Goal: Information Seeking & Learning: Find specific fact

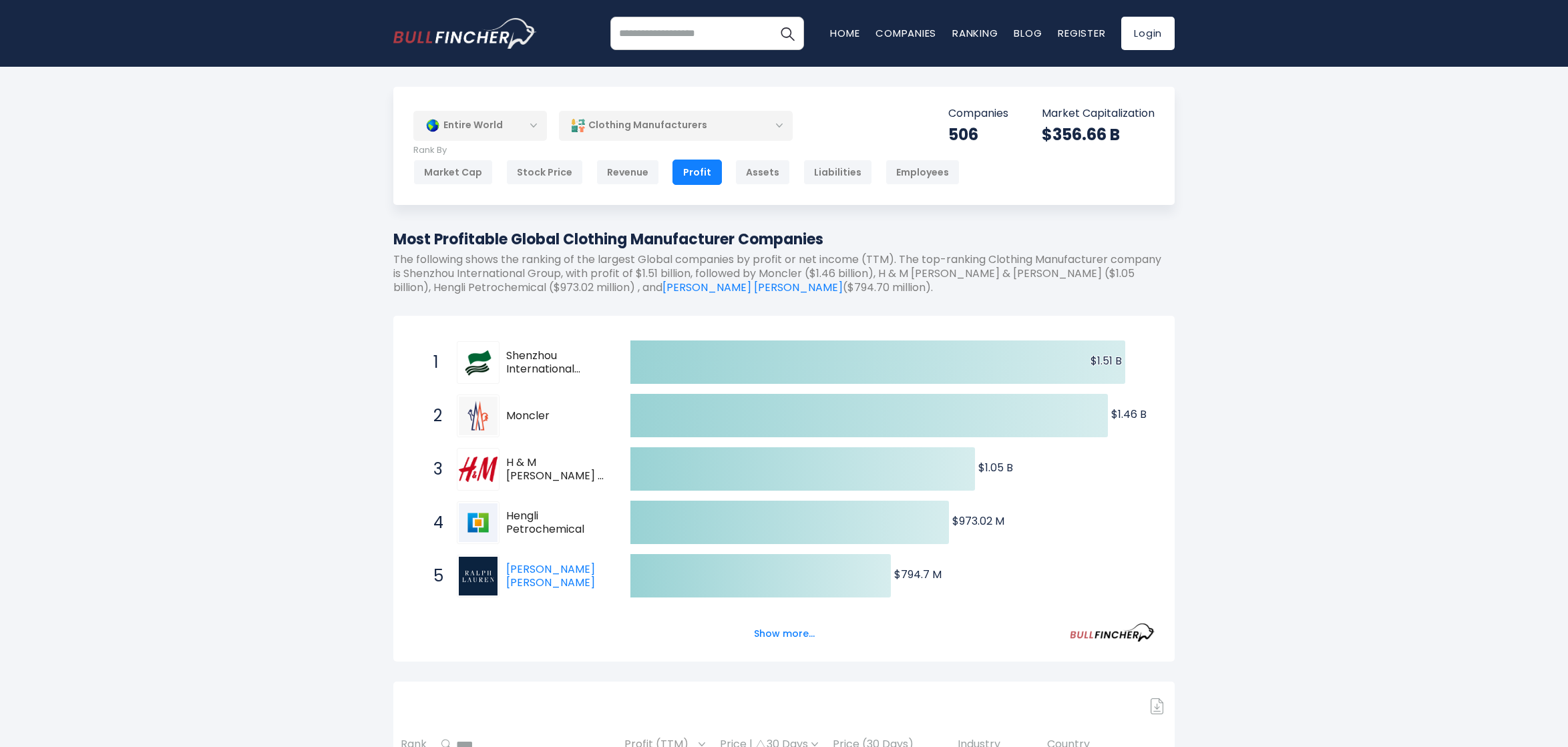
scroll to position [334, 0]
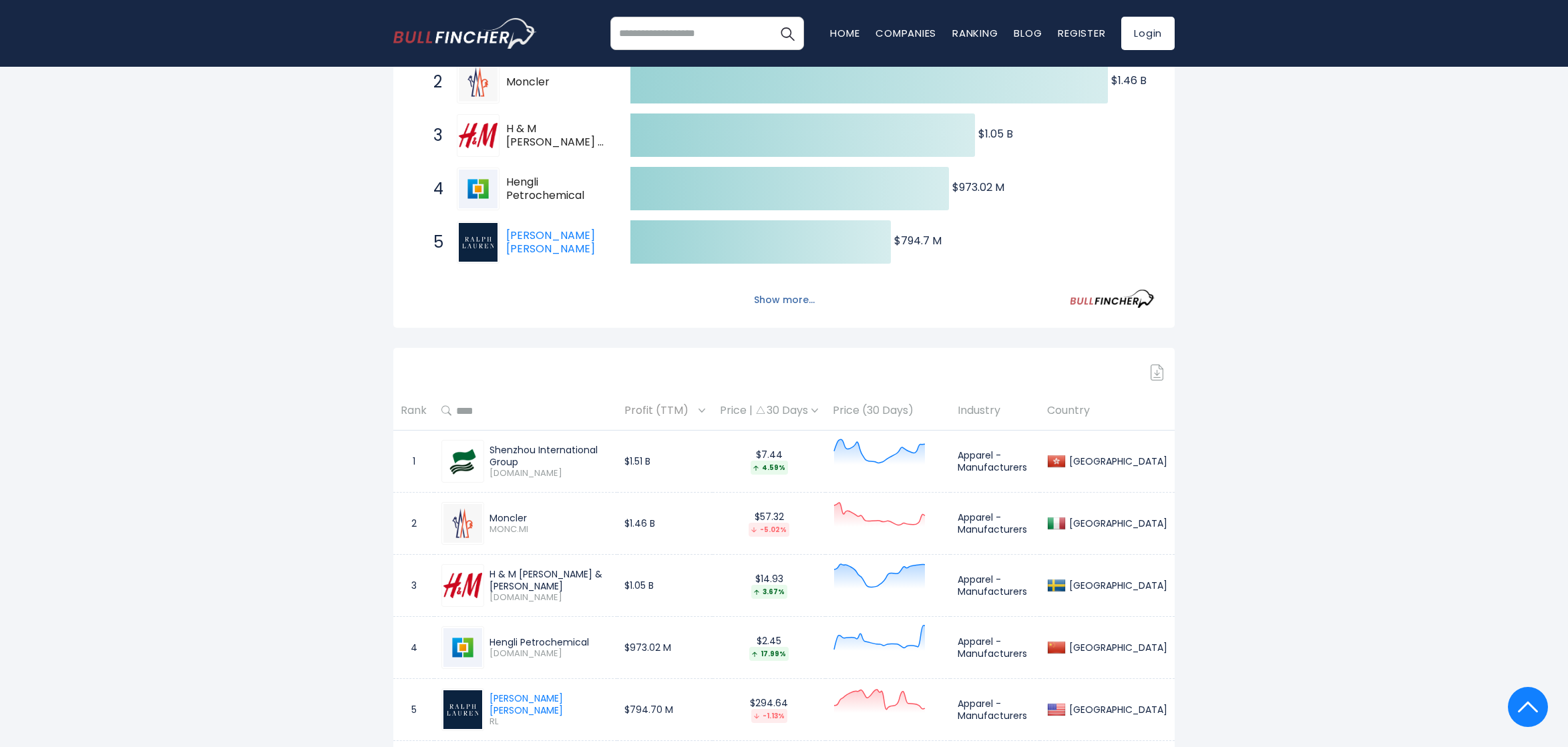
click at [790, 298] on button "Show more..." at bounding box center [784, 300] width 77 height 22
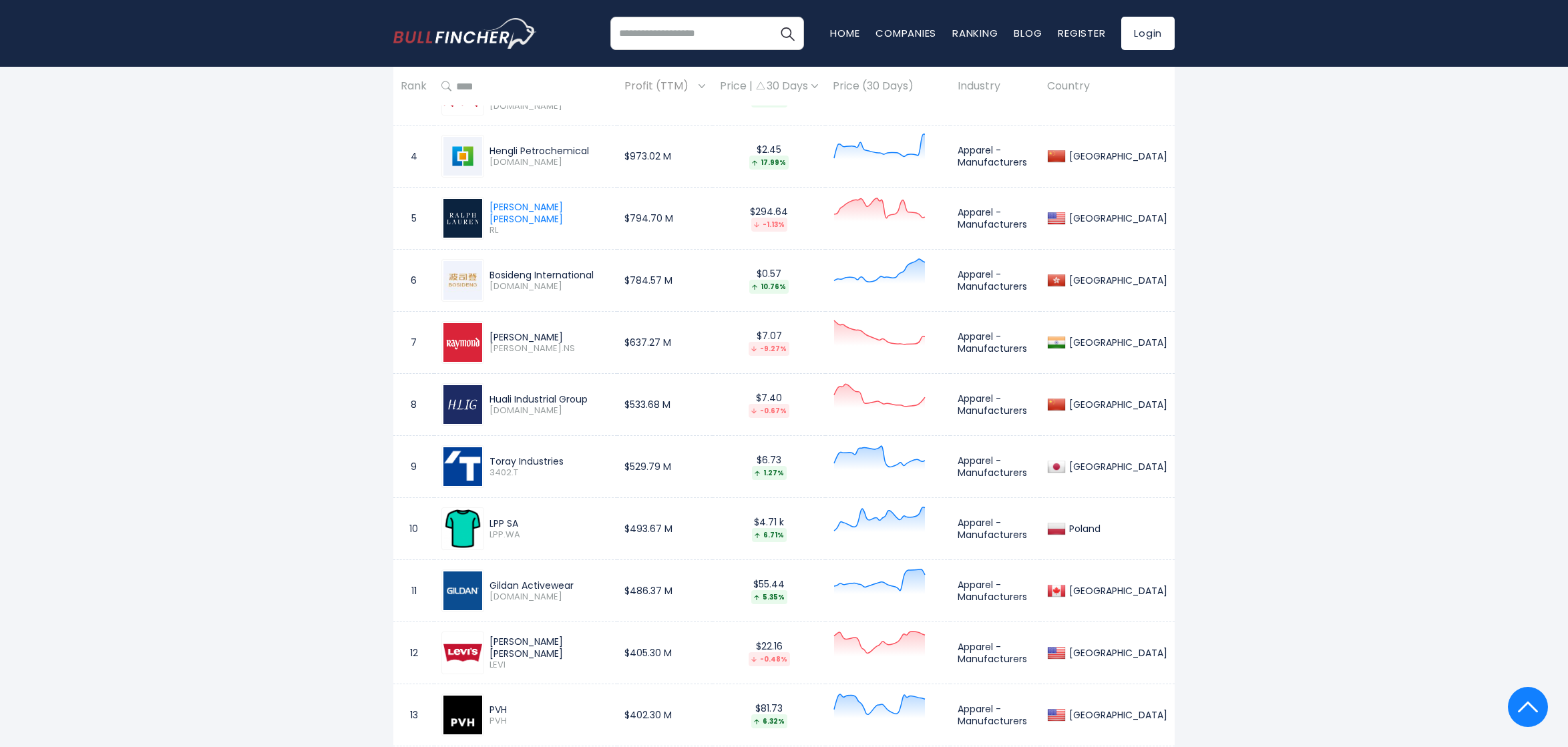
scroll to position [1201, 0]
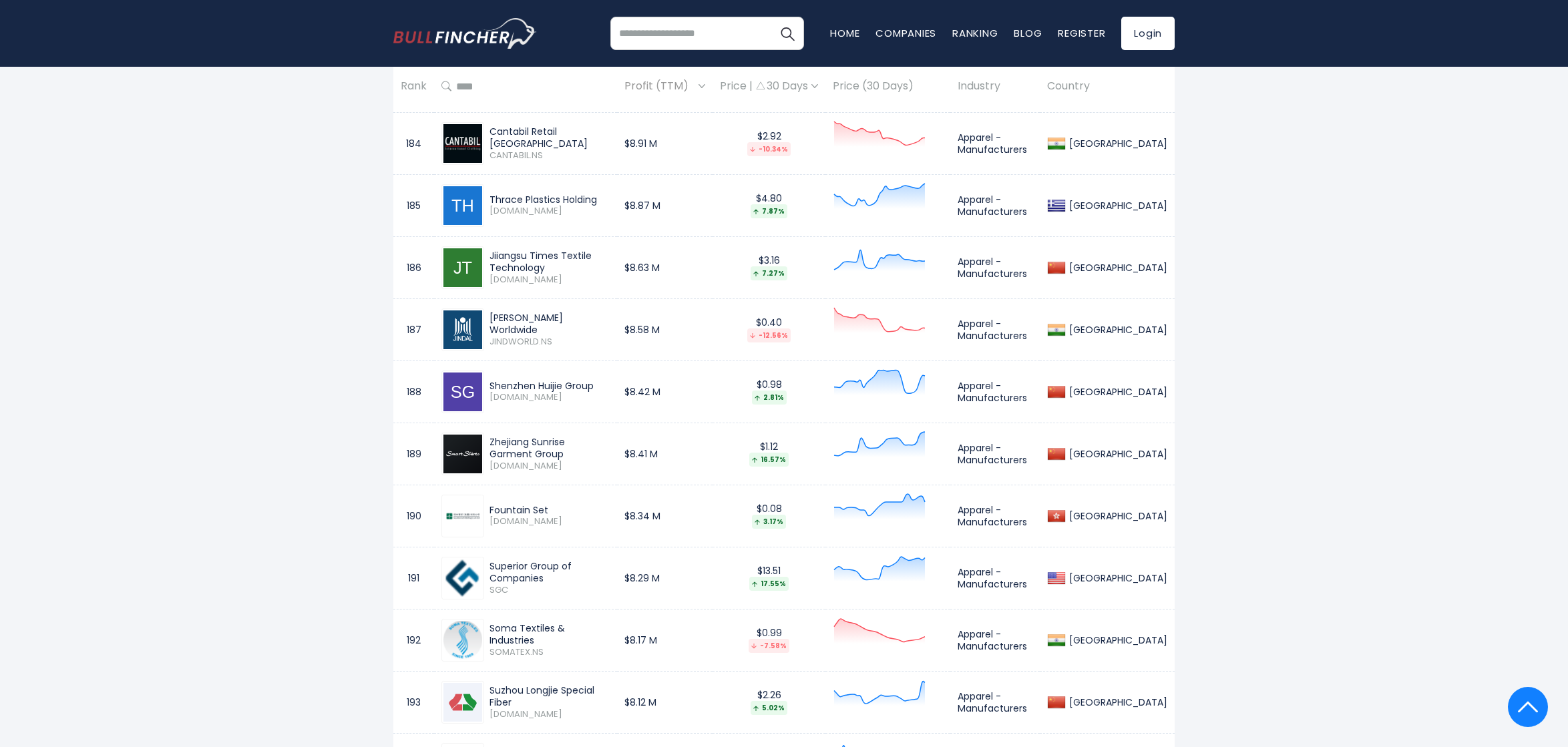
scroll to position [12381, 0]
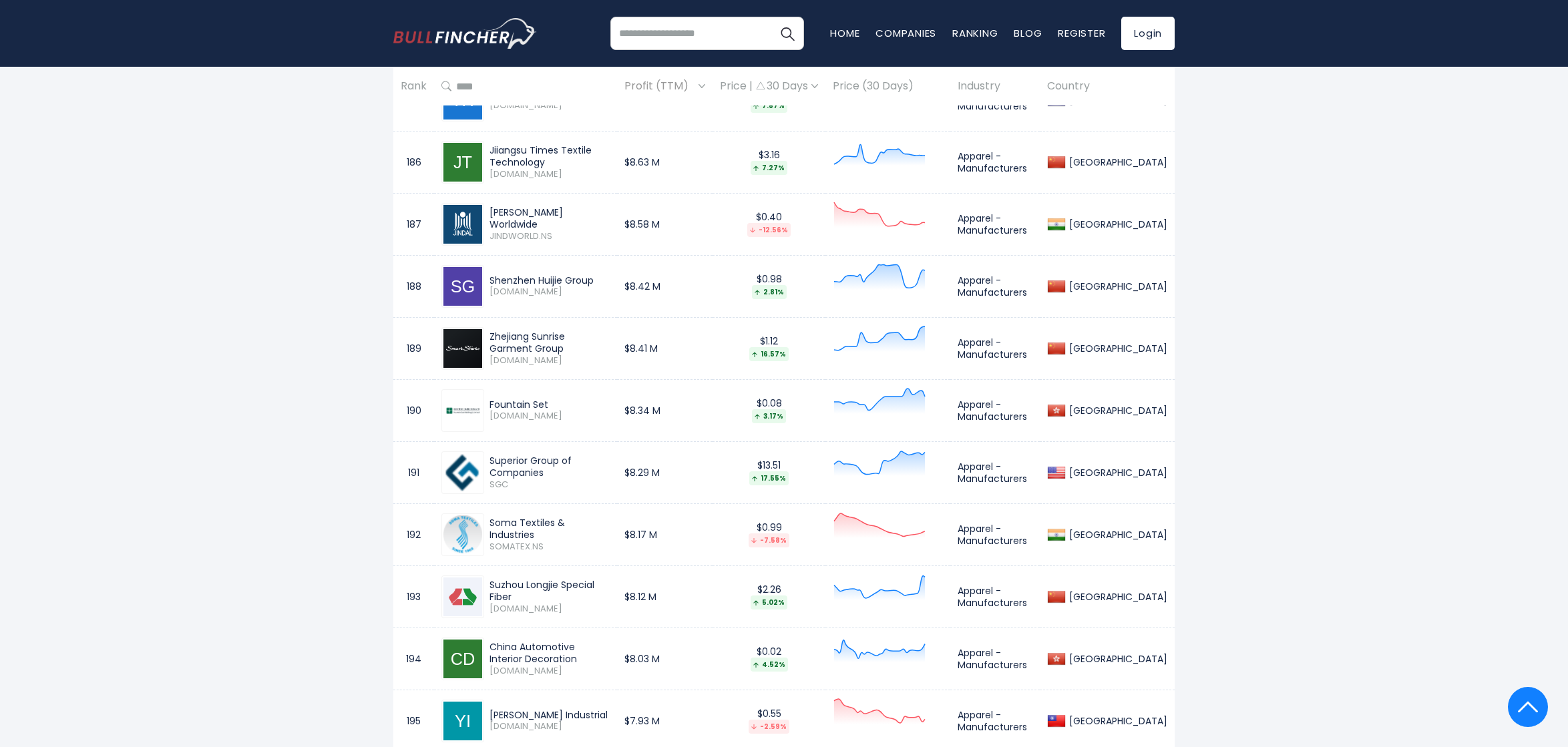
click at [719, 41] on input "search" at bounding box center [707, 33] width 194 height 33
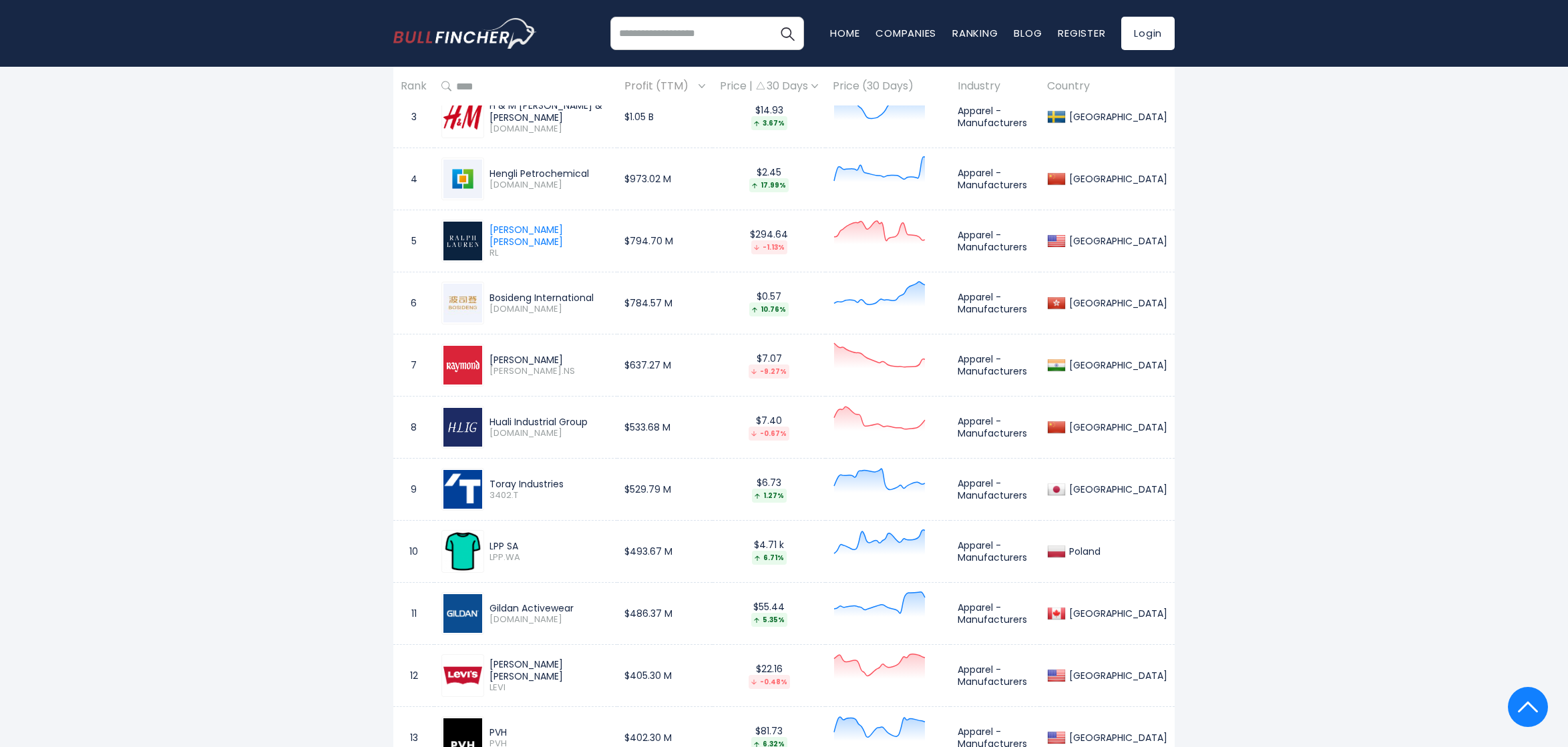
scroll to position [1068, 0]
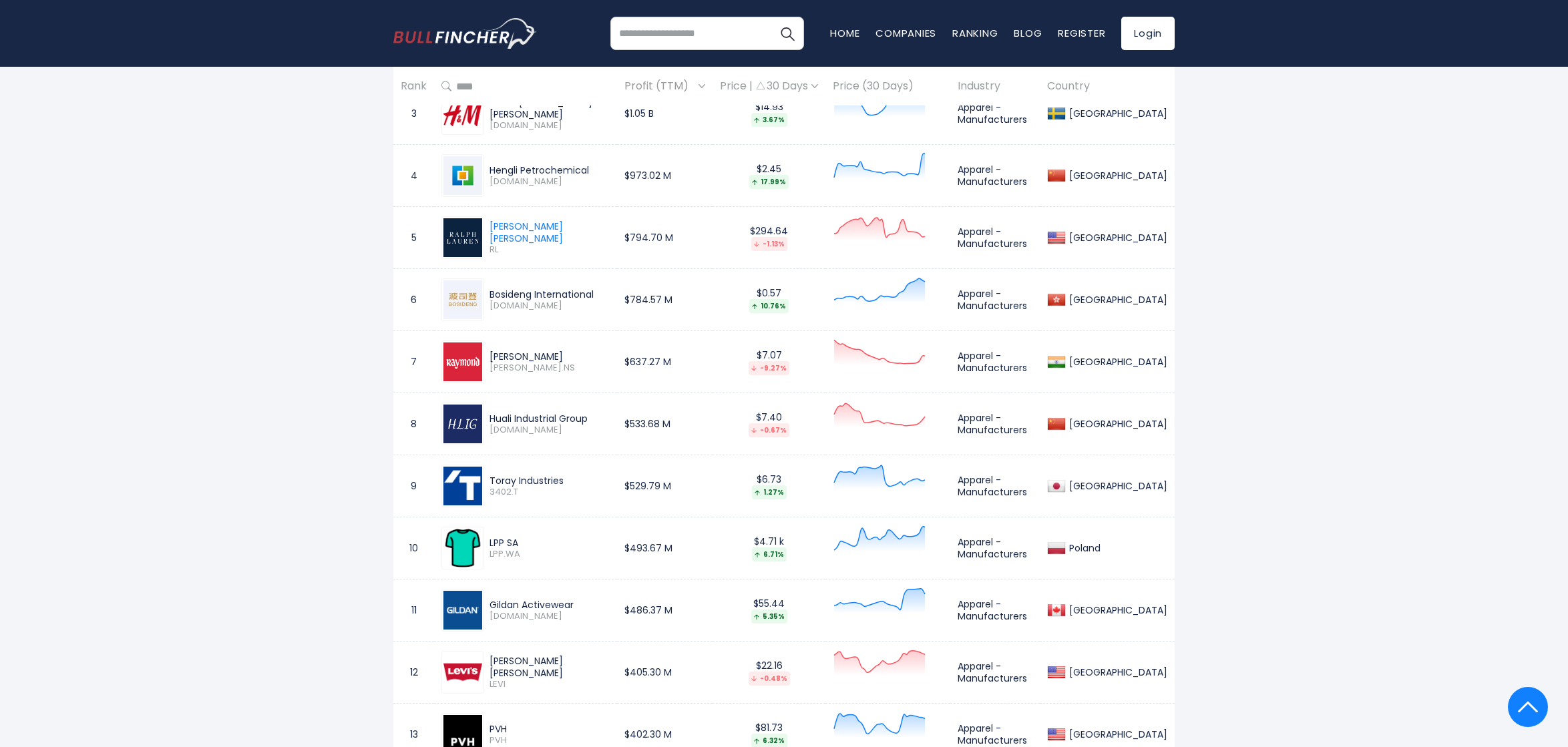
drag, startPoint x: 602, startPoint y: 292, endPoint x: 484, endPoint y: 296, distance: 118.1
click at [484, 296] on div "Bosideng International 3998.HK" at bounding box center [525, 300] width 168 height 43
copy div "Bosideng International"
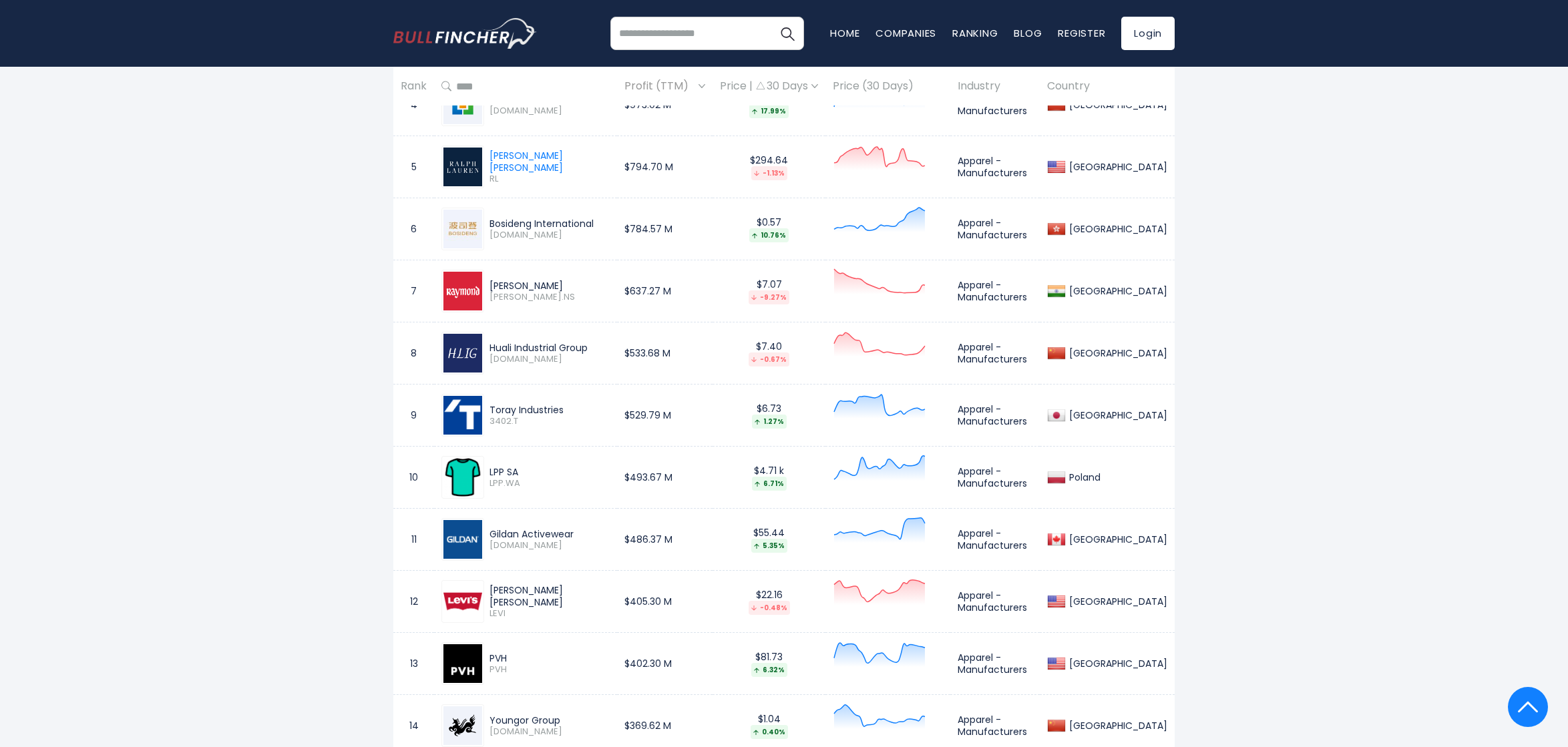
scroll to position [1201, 0]
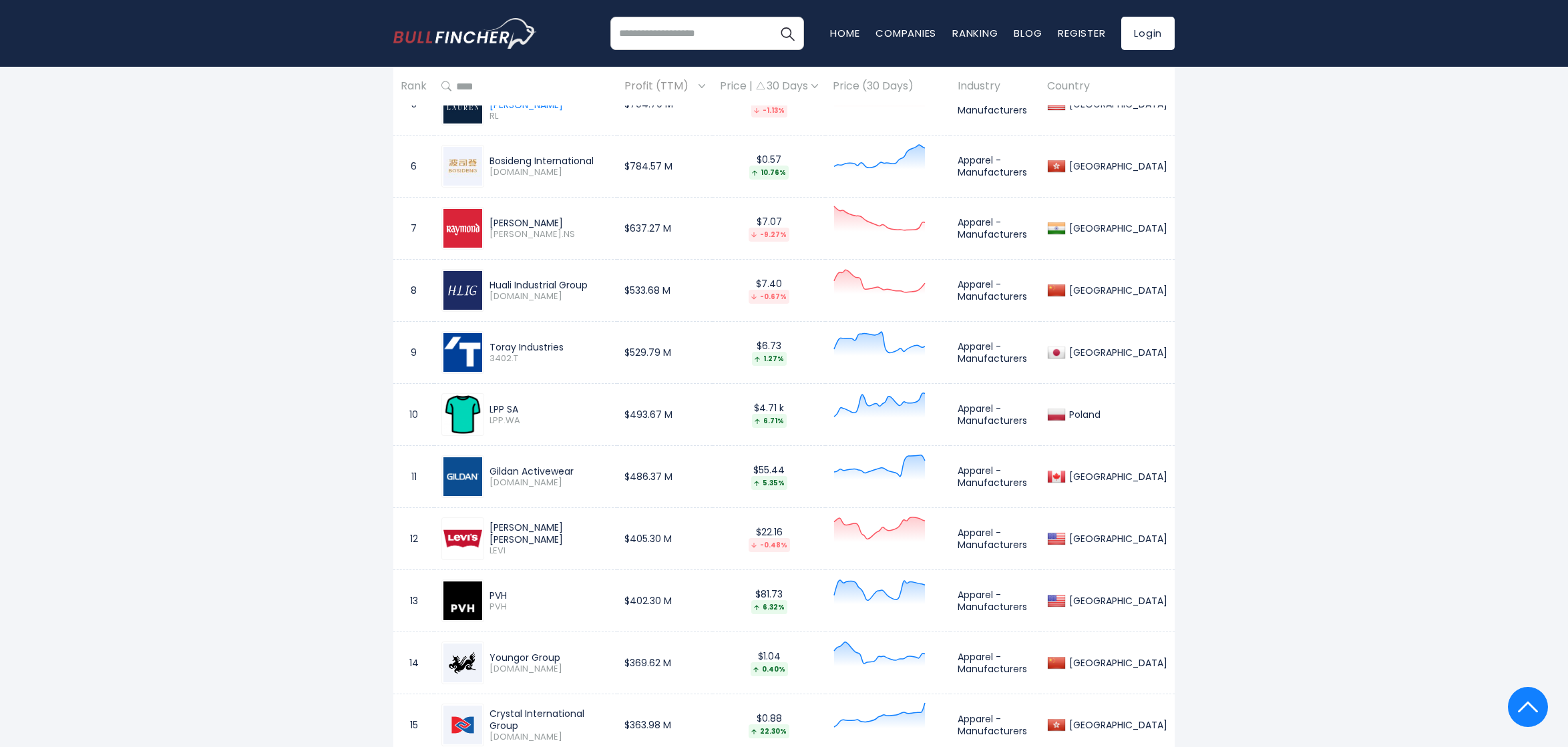
drag, startPoint x: 576, startPoint y: 349, endPoint x: 489, endPoint y: 349, distance: 87.0
click at [489, 349] on div "Toray Industries 3402.T" at bounding box center [547, 352] width 126 height 23
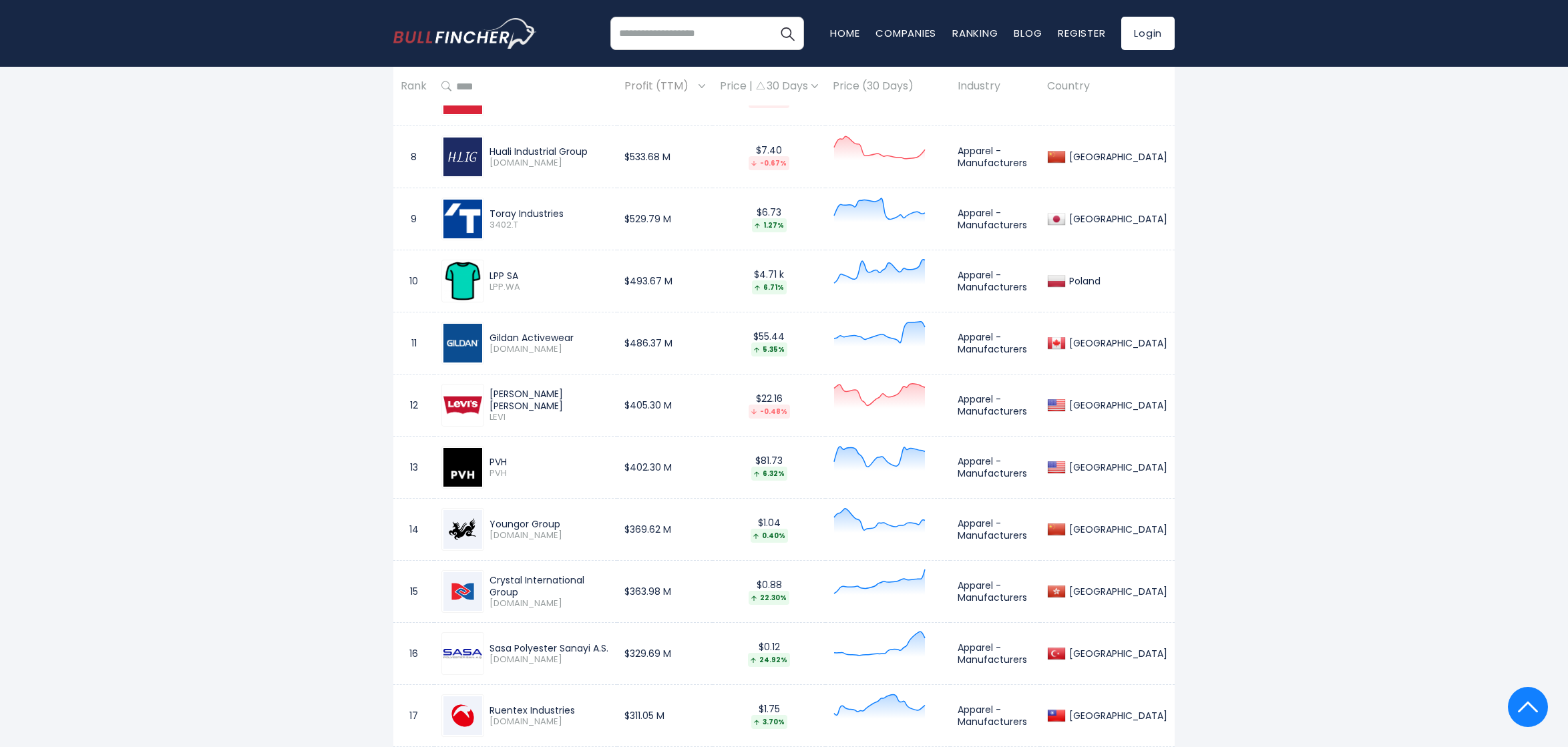
scroll to position [1402, 0]
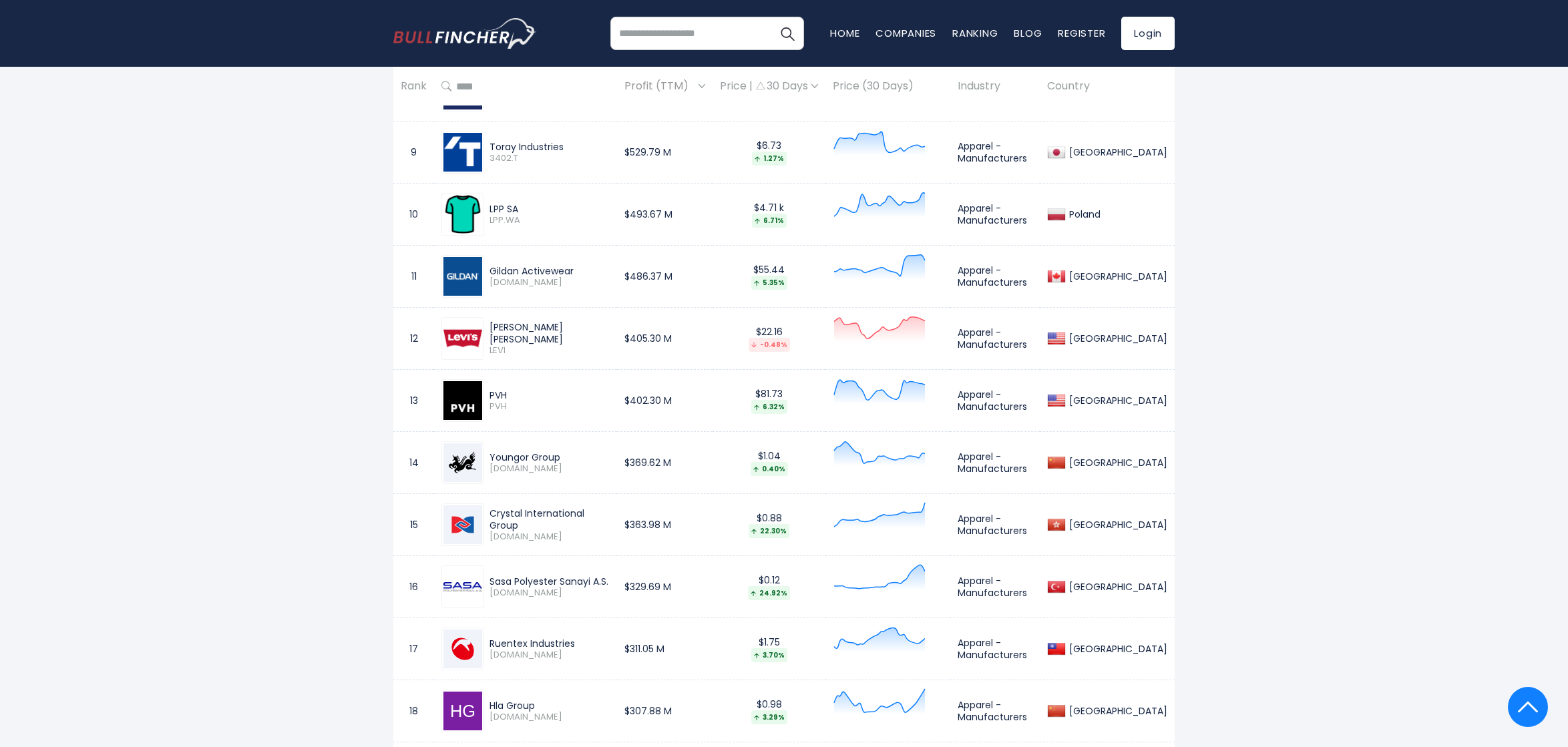
drag, startPoint x: 557, startPoint y: 331, endPoint x: 484, endPoint y: 333, distance: 73.0
click at [484, 333] on div "Levi Strauss LEVI" at bounding box center [525, 338] width 168 height 43
copy div "Levi Strauss"
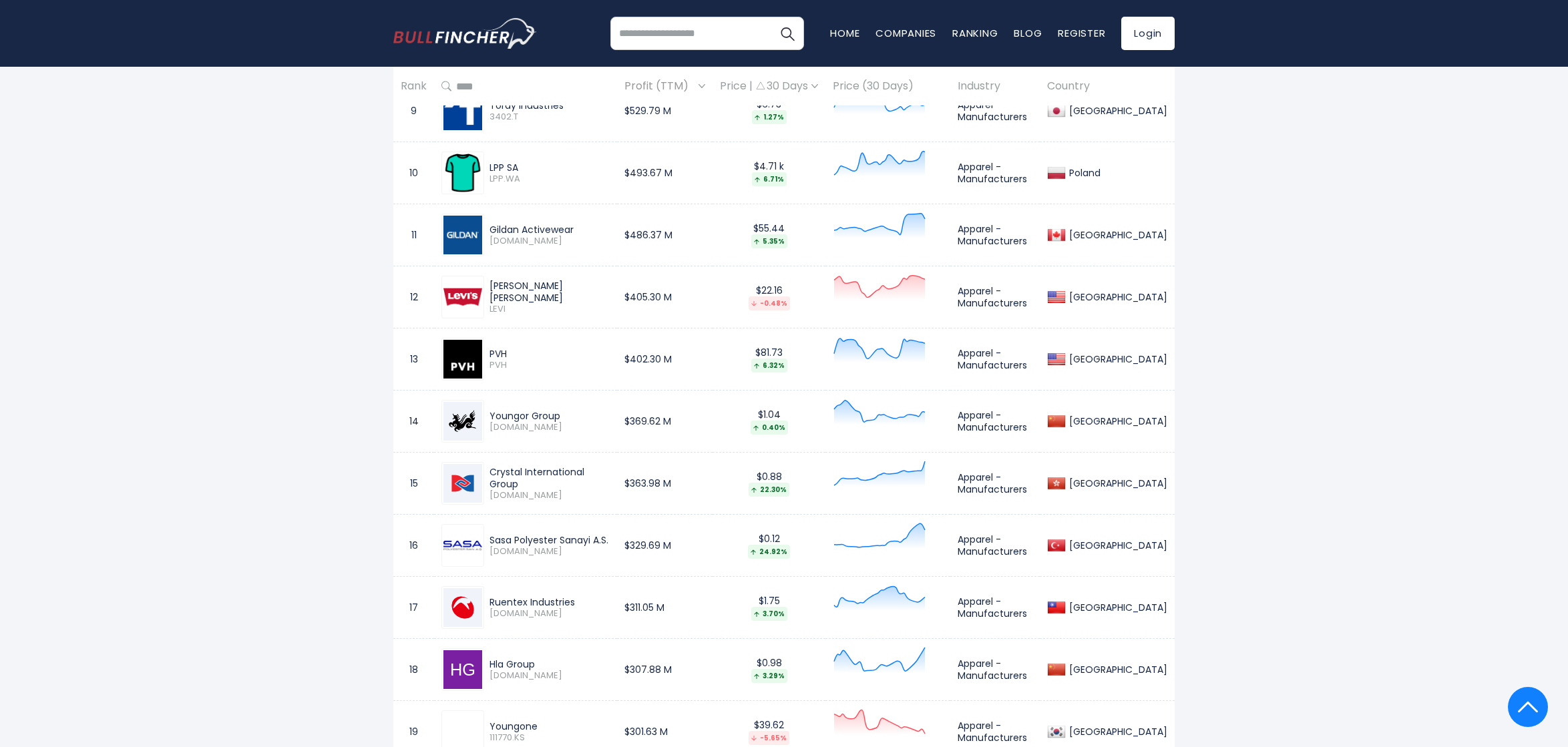
scroll to position [1535, 0]
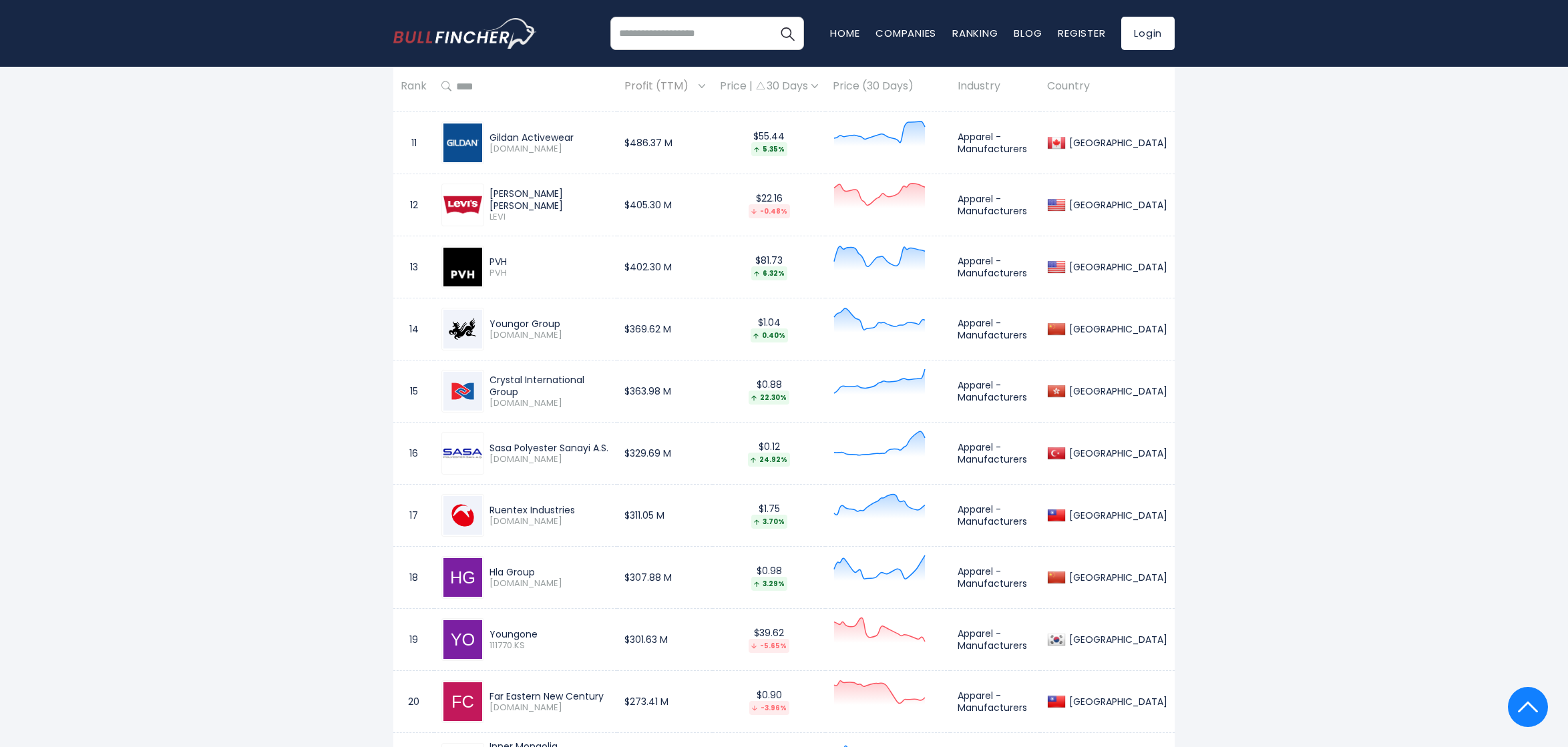
drag, startPoint x: 571, startPoint y: 323, endPoint x: 495, endPoint y: 322, distance: 76.0
click at [494, 322] on div "Youngor Group" at bounding box center [550, 323] width 121 height 12
copy div "oungor Group"
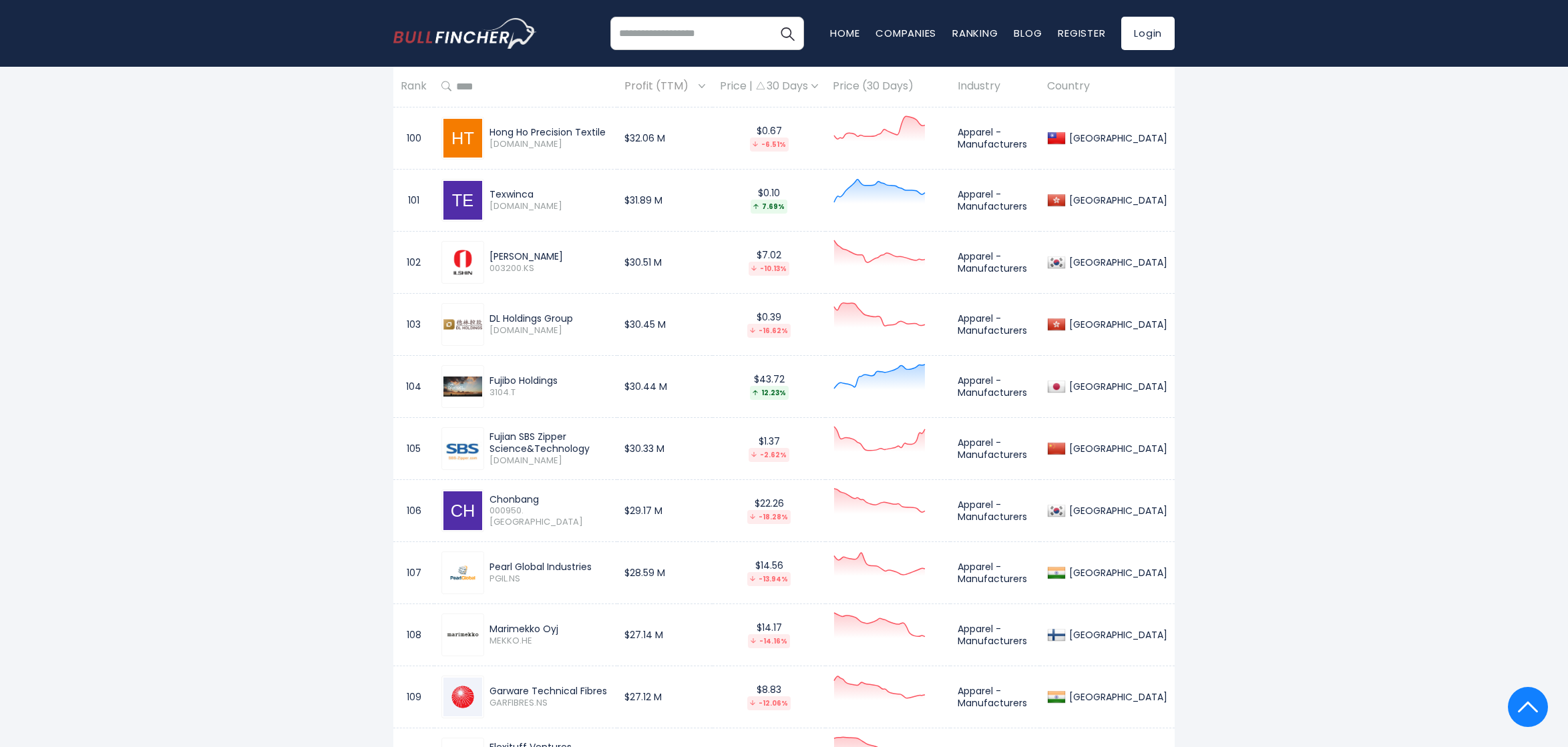
scroll to position [7075, 0]
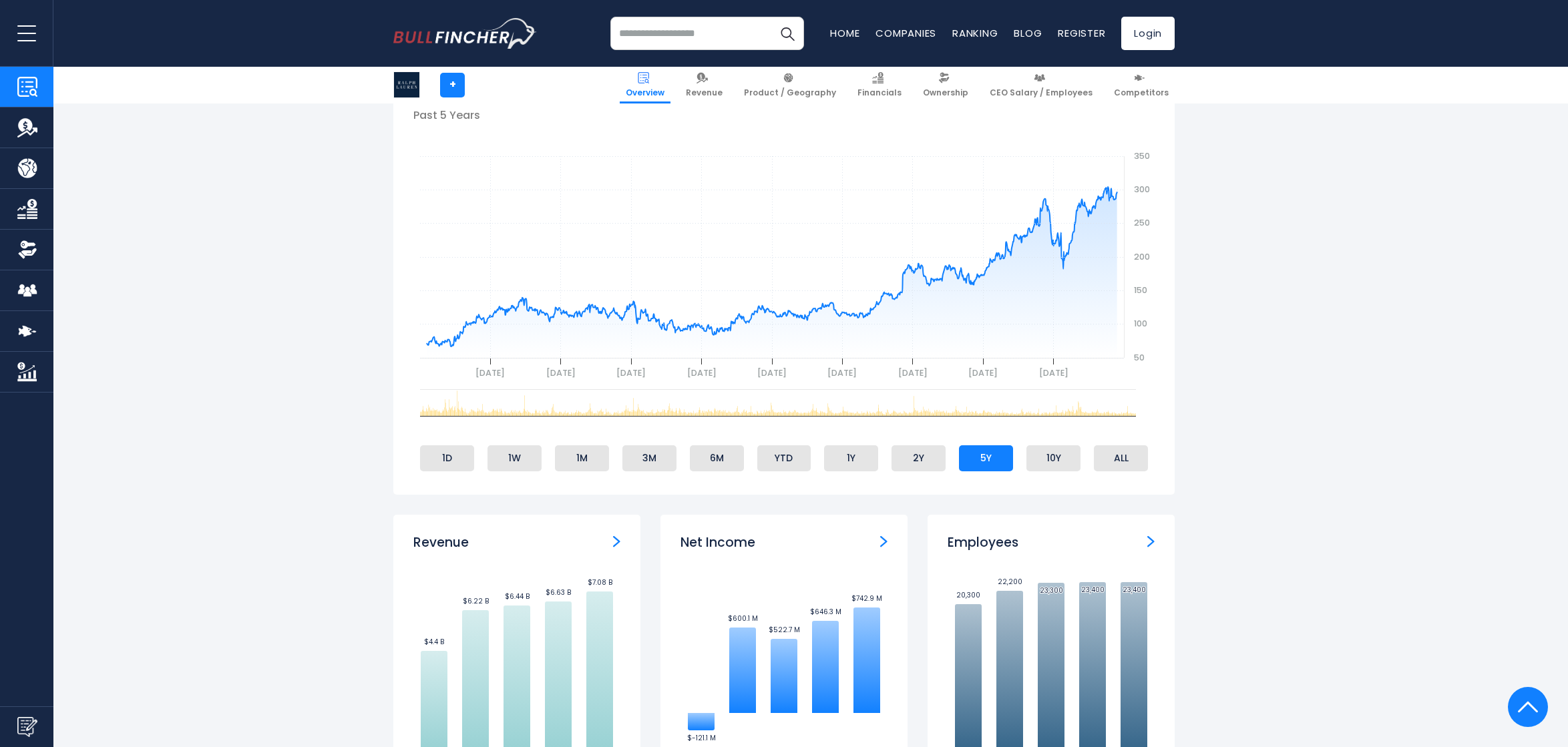
scroll to position [534, 0]
